Goal: Information Seeking & Learning: Learn about a topic

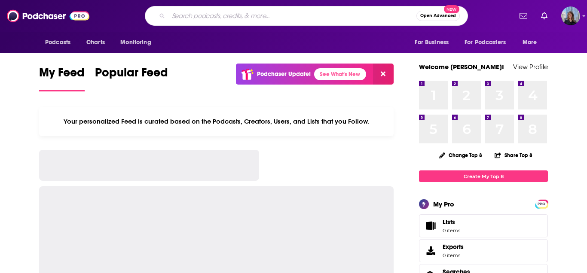
click at [297, 18] on input "Search podcasts, credits, & more..." at bounding box center [292, 16] width 248 height 14
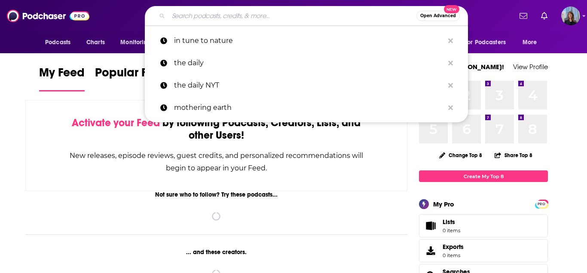
paste input "The Business of Giving"
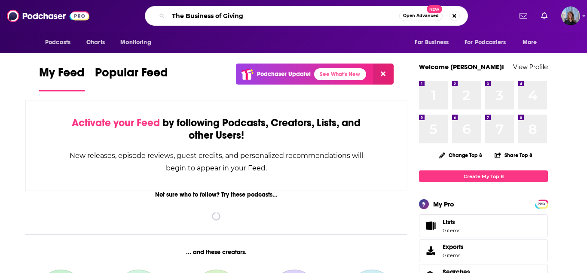
type input "The Business of Giving"
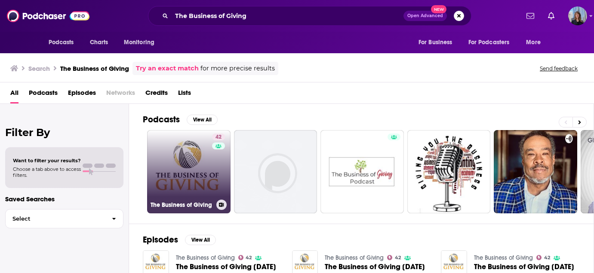
click at [178, 165] on link "42 The Business of Giving" at bounding box center [188, 171] width 83 height 83
